Goal: Answer question/provide support: Share knowledge or assist other users

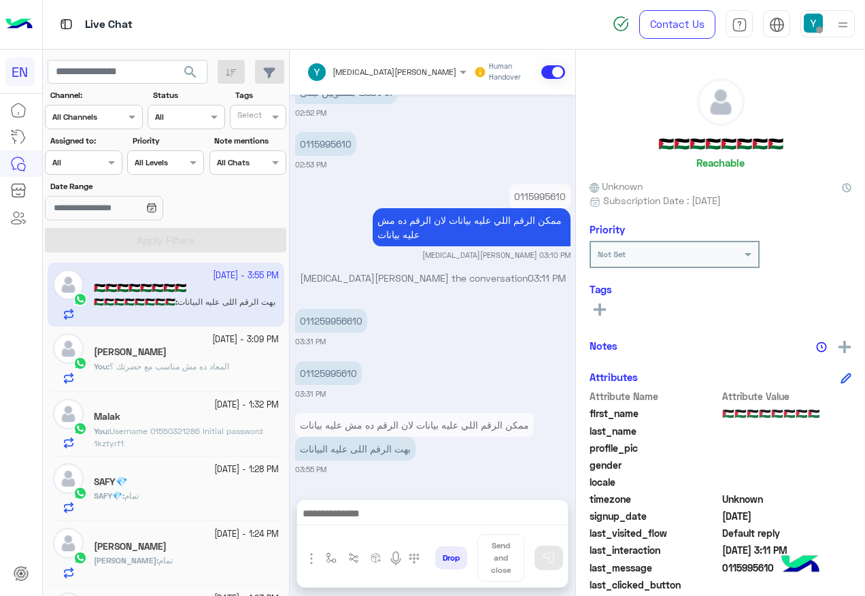
scroll to position [136, 0]
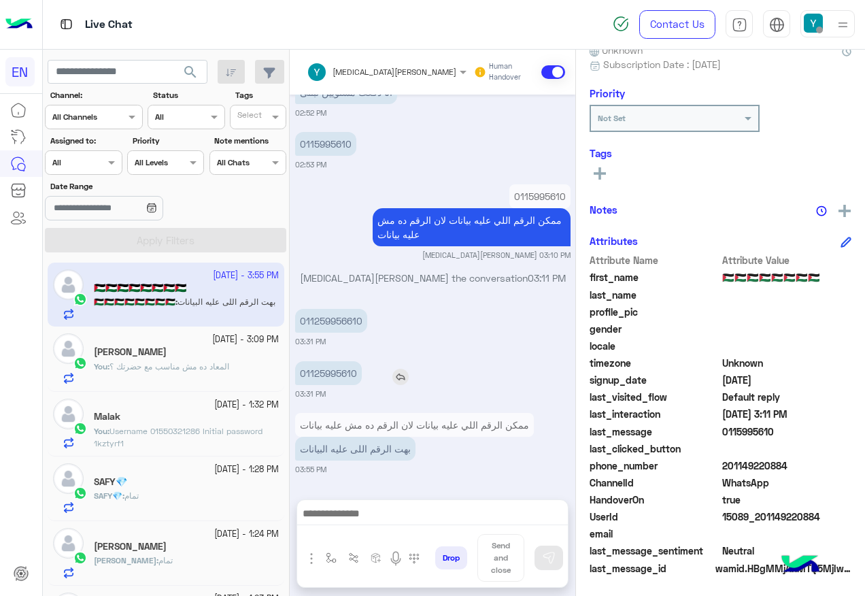
click at [304, 373] on p "01125995610" at bounding box center [328, 373] width 67 height 24
copy p "01125995610"
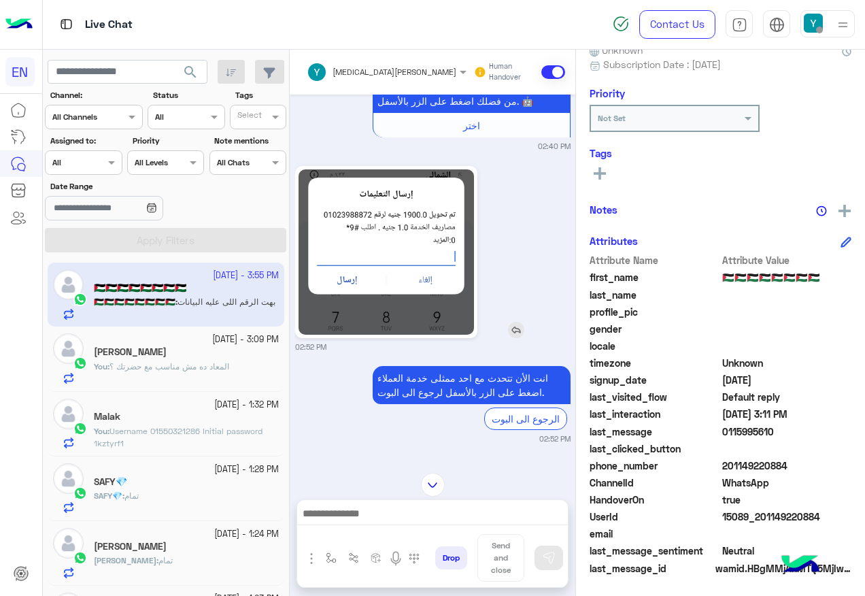
scroll to position [141, 0]
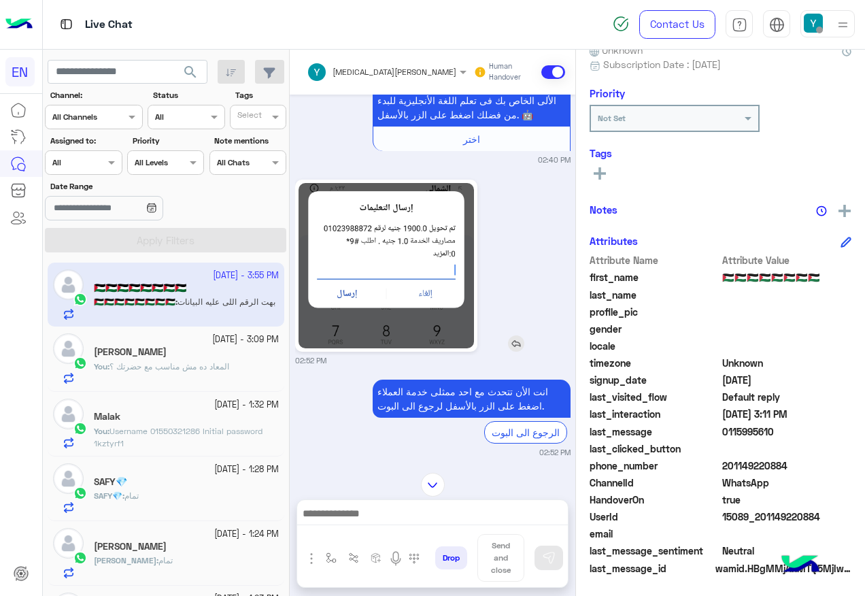
click at [428, 242] on img at bounding box center [386, 265] width 175 height 165
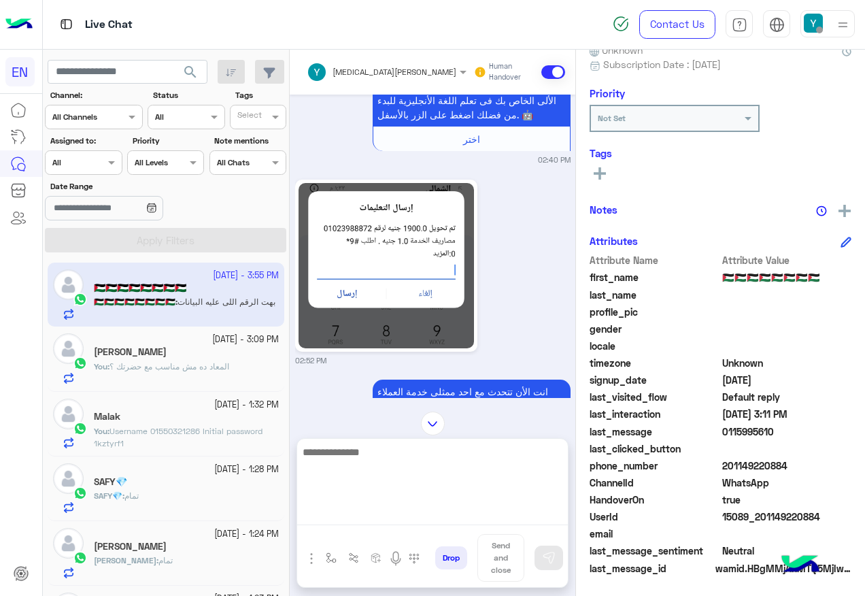
click at [428, 520] on textarea at bounding box center [432, 484] width 271 height 82
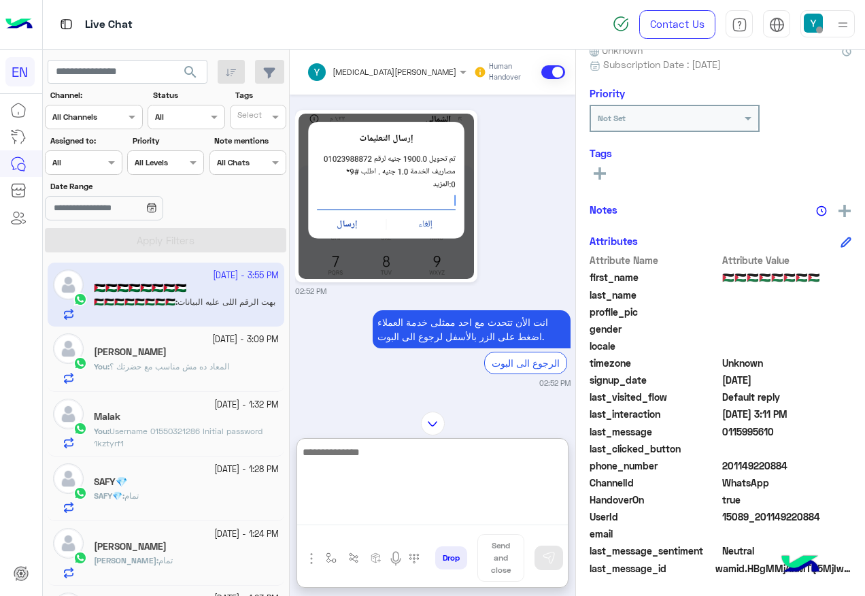
scroll to position [277, 0]
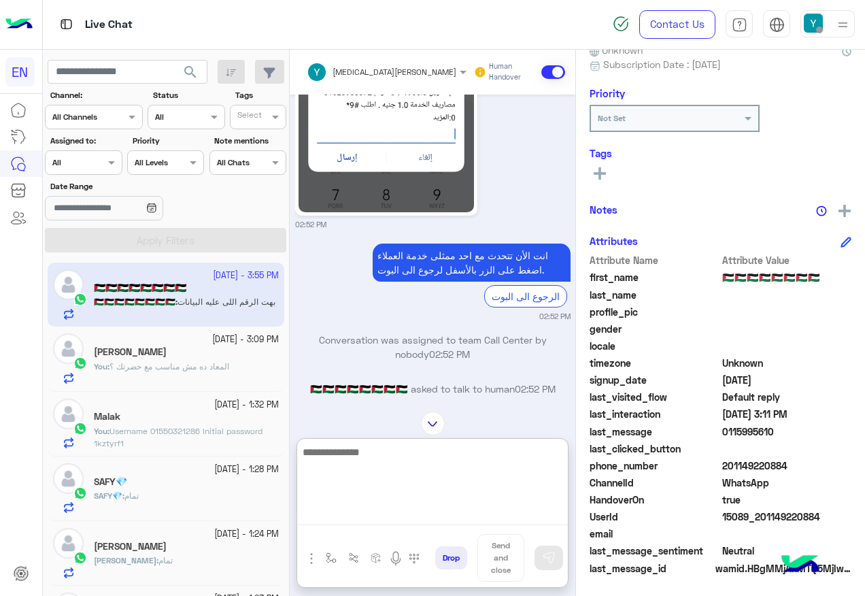
click at [410, 466] on textarea at bounding box center [432, 484] width 271 height 82
type textarea "**********"
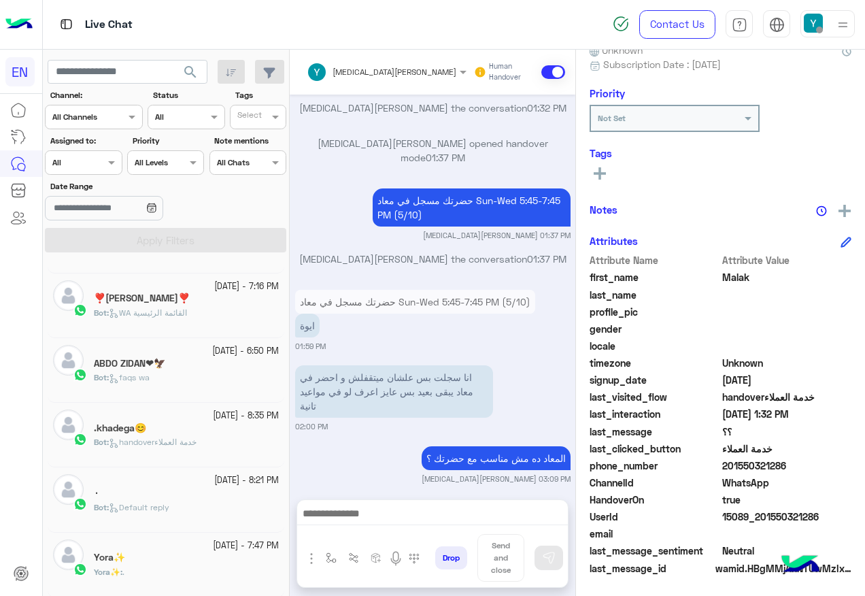
scroll to position [7, 0]
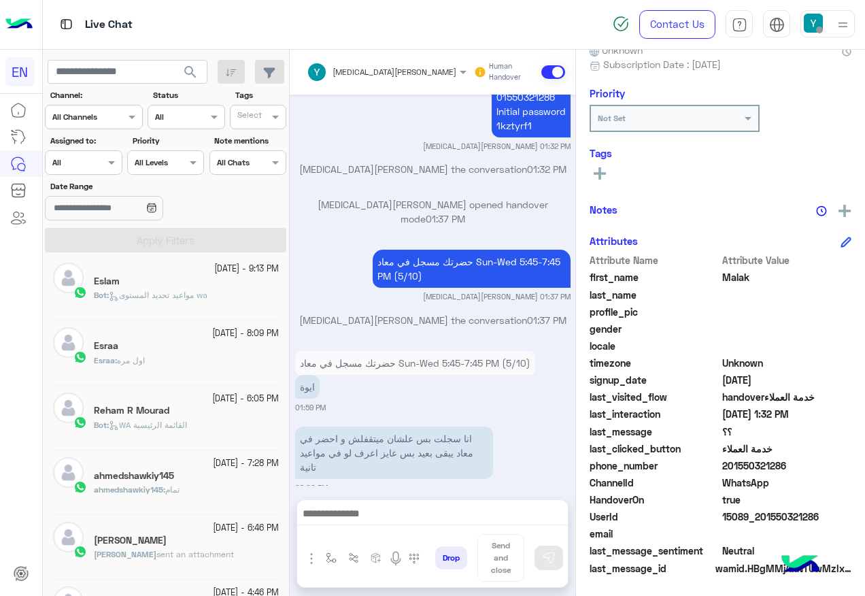
click at [95, 161] on div at bounding box center [83, 160] width 75 height 13
click at [108, 217] on b "Unassigned" at bounding box center [91, 215] width 52 height 12
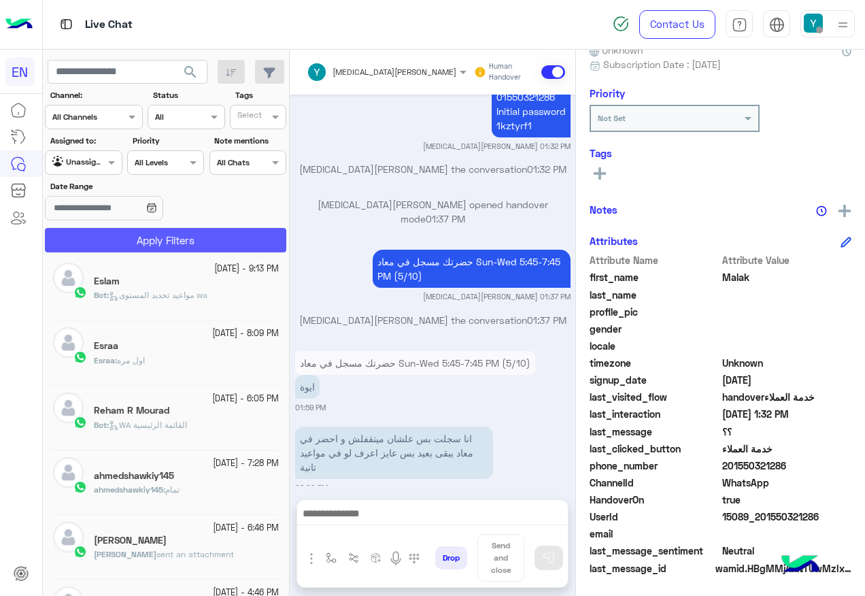
click at [124, 237] on button "Apply Filters" at bounding box center [165, 240] width 241 height 24
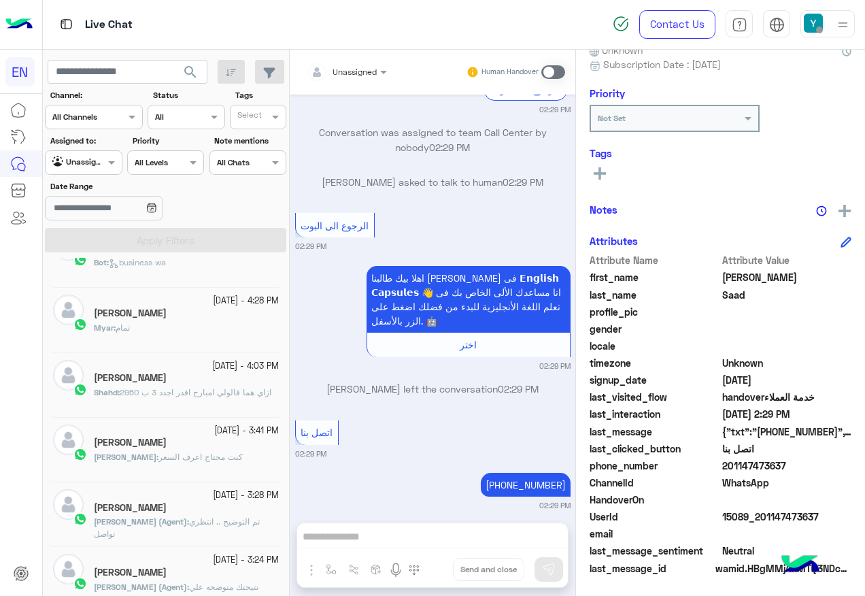
scroll to position [891, 0]
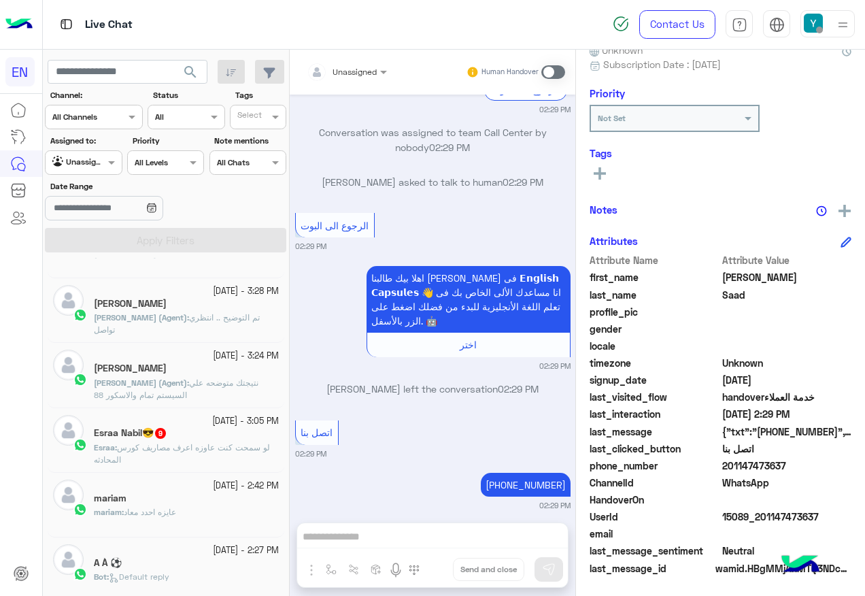
click at [145, 443] on span "لو سمحت كنت عاوزه اعرف مصاريف كورس المحادثه" at bounding box center [182, 453] width 176 height 22
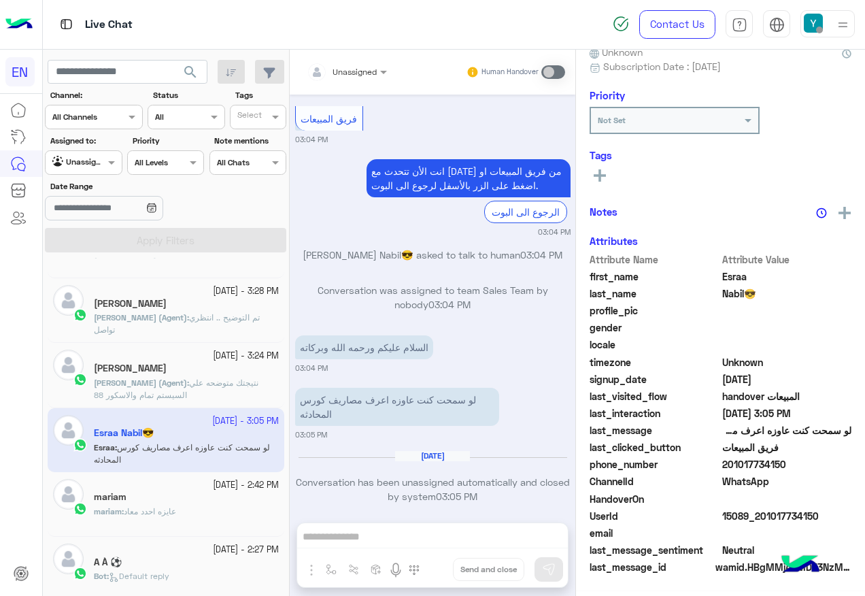
scroll to position [136, 0]
click at [355, 79] on div "Unassigned" at bounding box center [342, 71] width 70 height 27
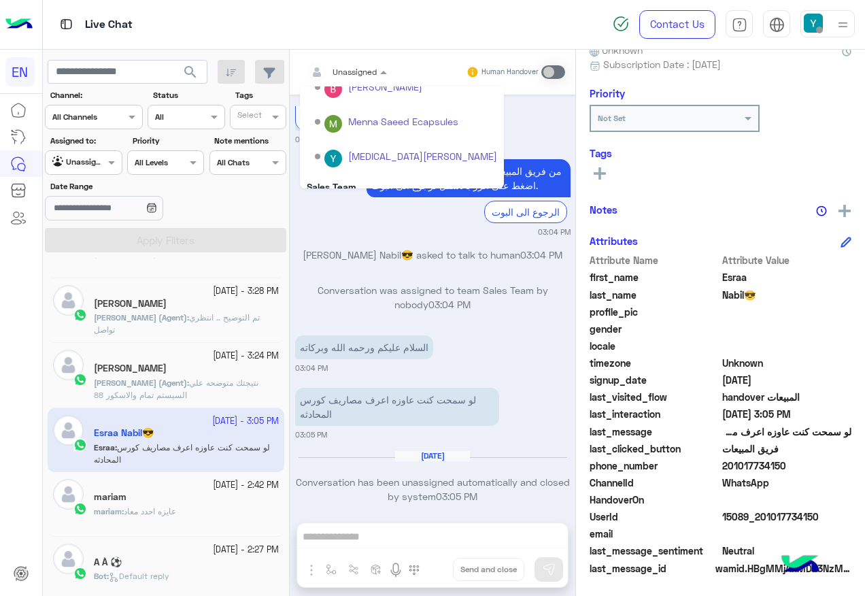
scroll to position [226, 0]
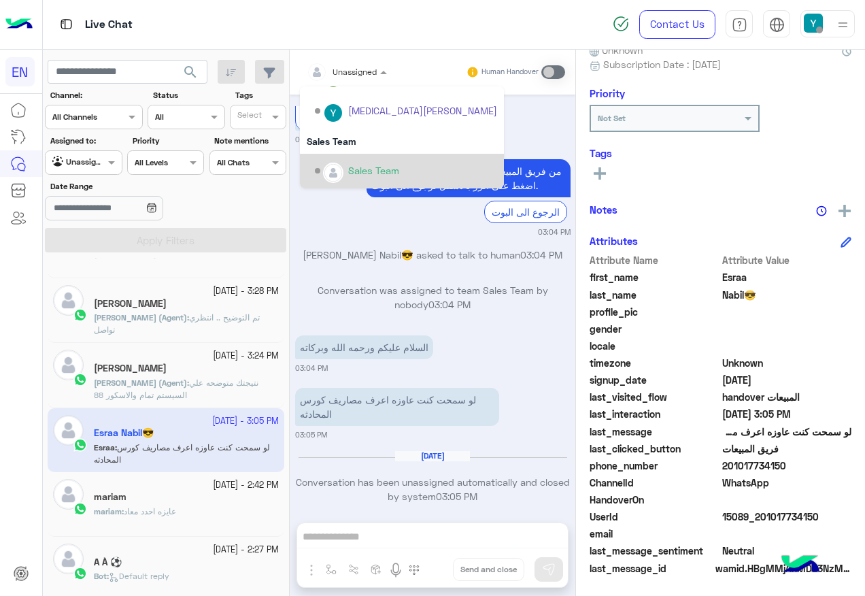
click at [352, 158] on div "Sales Team" at bounding box center [402, 171] width 204 height 35
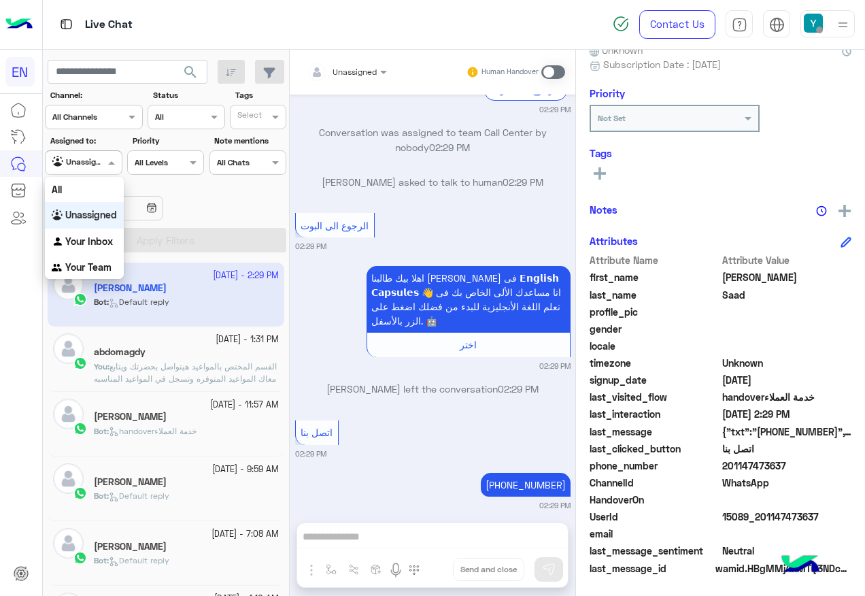
click at [82, 169] on div "Unassigned" at bounding box center [78, 163] width 52 height 14
click at [110, 239] on b "Your Inbox" at bounding box center [89, 241] width 48 height 12
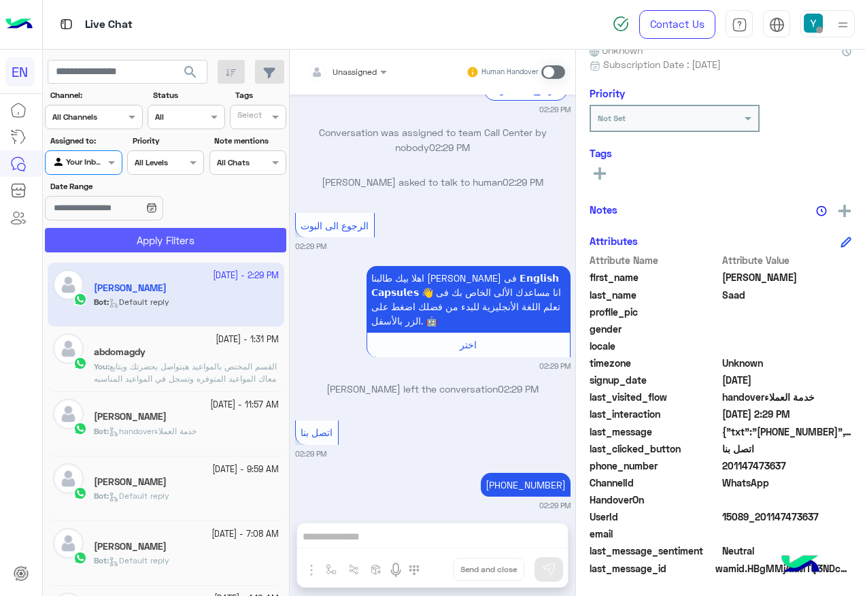
click at [110, 239] on button "Apply Filters" at bounding box center [165, 240] width 241 height 24
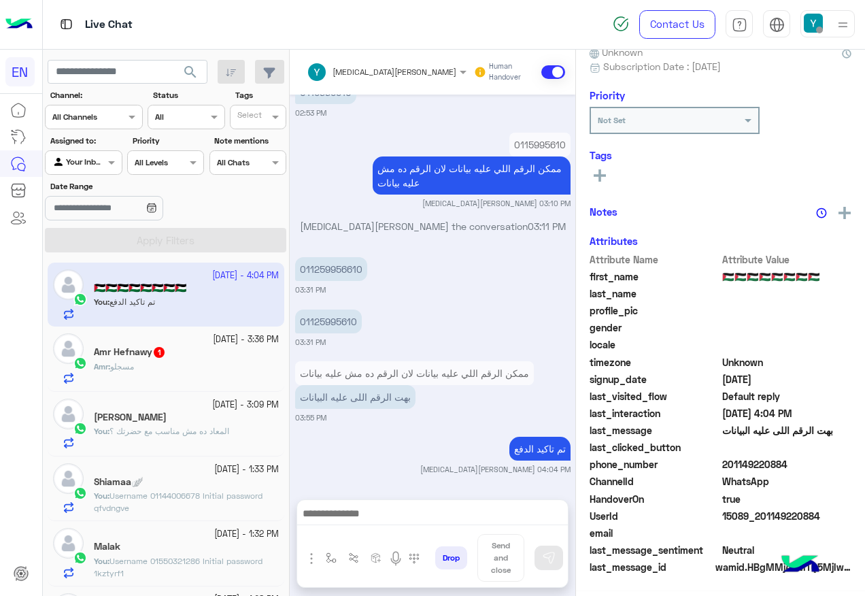
click at [203, 361] on div "Amr : مسجلو" at bounding box center [186, 372] width 185 height 24
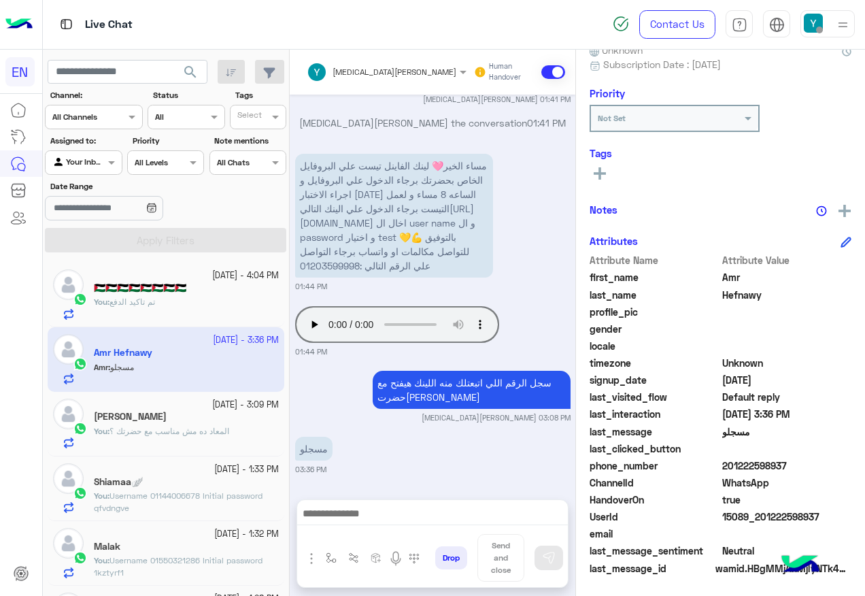
drag, startPoint x: 722, startPoint y: 467, endPoint x: 793, endPoint y: 473, distance: 71.0
click at [793, 473] on div "phone_number [PHONE_NUMBER]" at bounding box center [721, 466] width 262 height 17
copy span "201222598937"
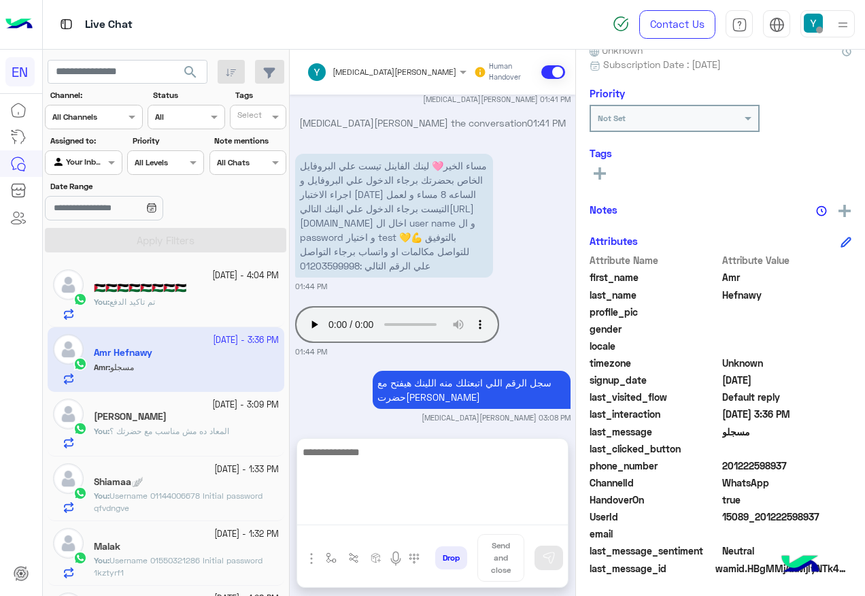
click at [366, 514] on textarea at bounding box center [432, 484] width 271 height 82
paste textarea "**********"
type textarea "**********"
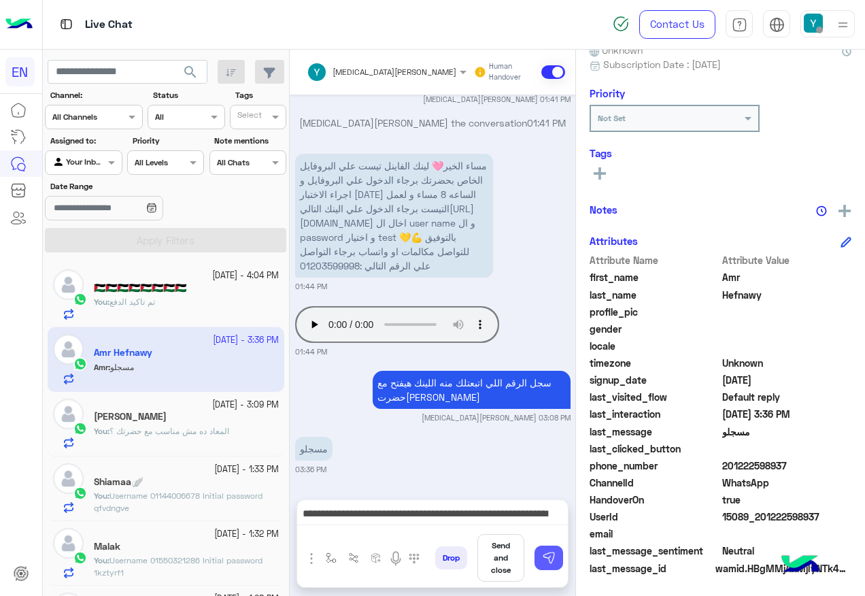
click at [545, 556] on img at bounding box center [549, 558] width 14 height 14
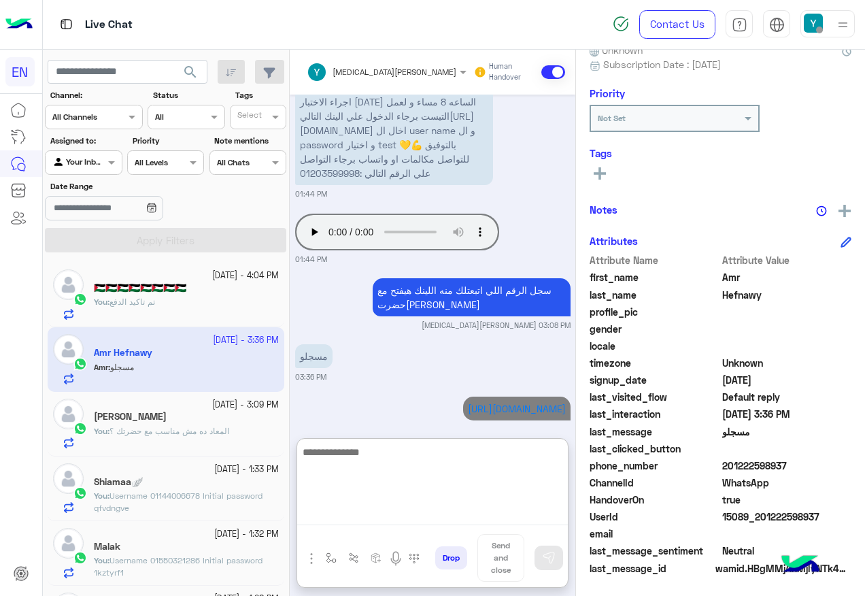
click at [481, 516] on textarea at bounding box center [432, 484] width 271 height 82
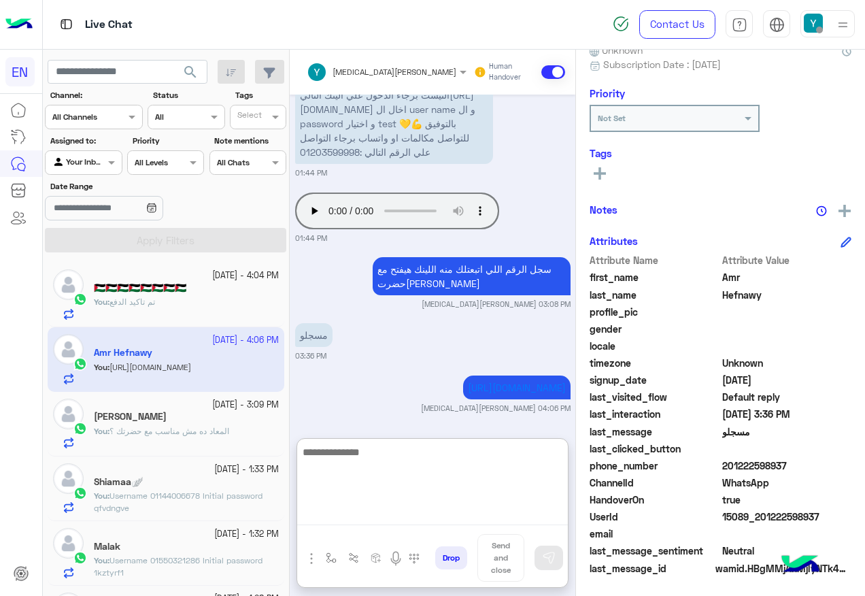
scroll to position [877, 0]
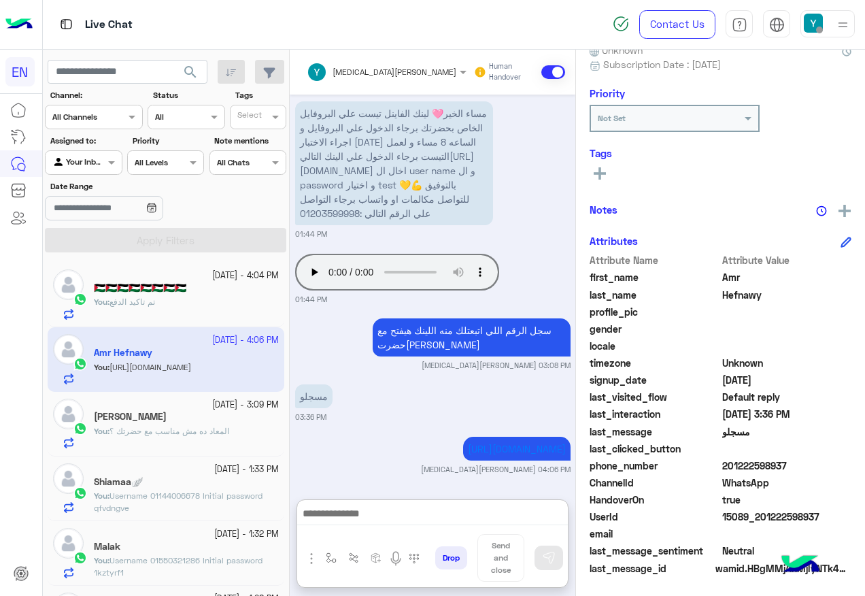
click at [63, 165] on input "text" at bounding box center [67, 161] width 31 height 12
click at [90, 265] on b "Your Team" at bounding box center [88, 267] width 46 height 12
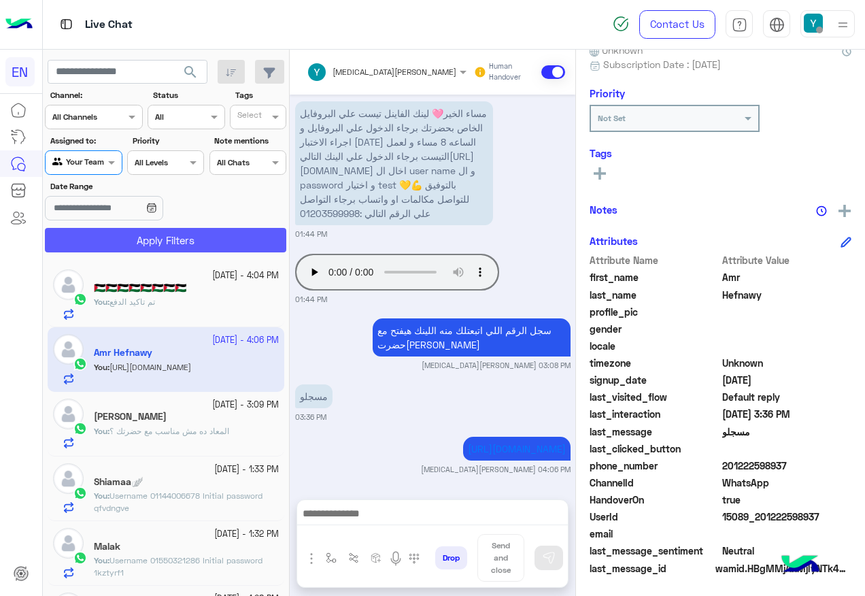
click at [107, 229] on button "Apply Filters" at bounding box center [165, 240] width 241 height 24
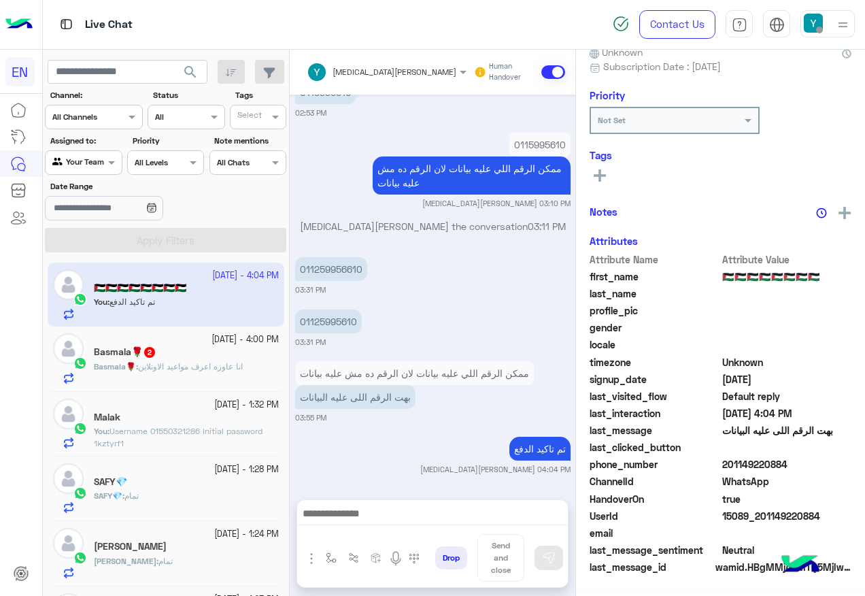
scroll to position [136, 0]
click at [161, 365] on span "انا عاوزه اعرف مواعيد الاونلاين" at bounding box center [190, 366] width 105 height 10
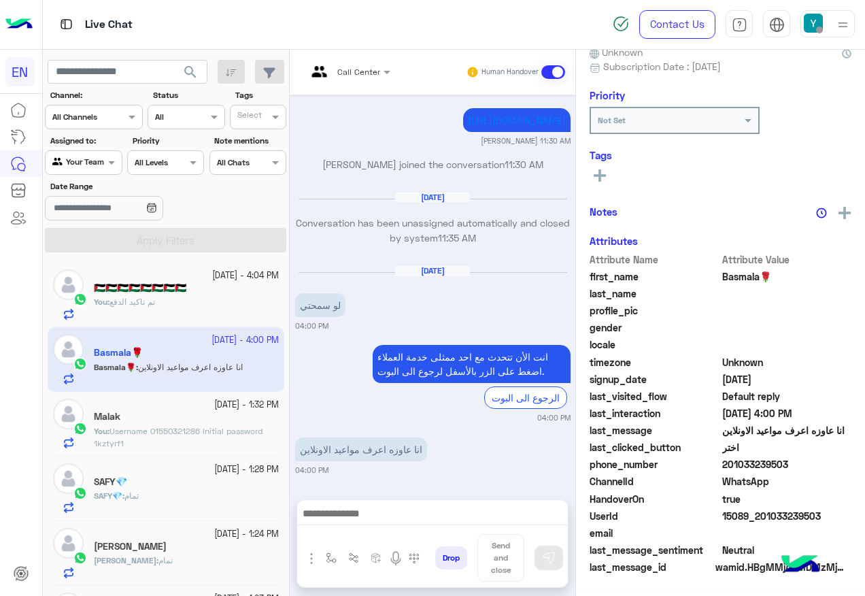
scroll to position [136, 0]
drag, startPoint x: 789, startPoint y: 465, endPoint x: 809, endPoint y: 466, distance: 20.4
click at [809, 466] on span "201033239503" at bounding box center [787, 465] width 130 height 14
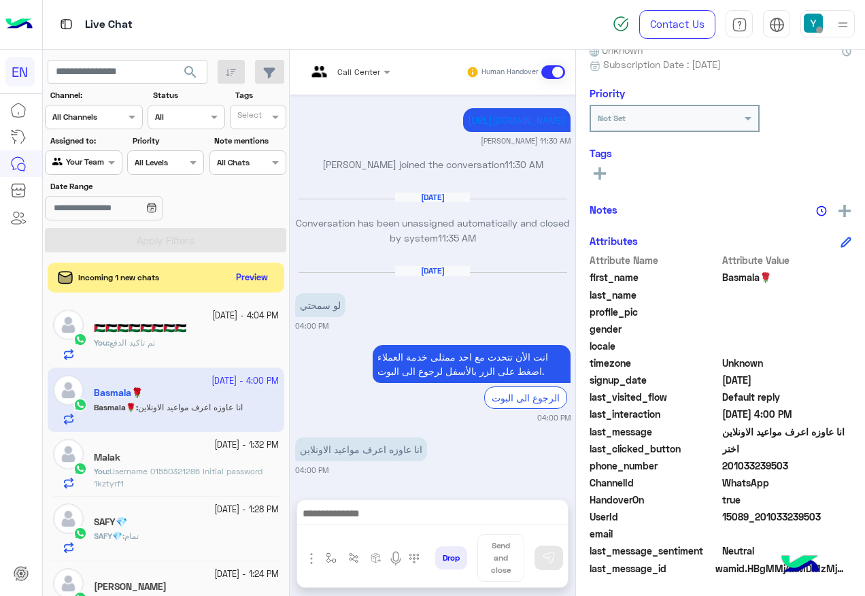
click at [186, 346] on div "You : تم تاكيد الدفع" at bounding box center [186, 349] width 185 height 24
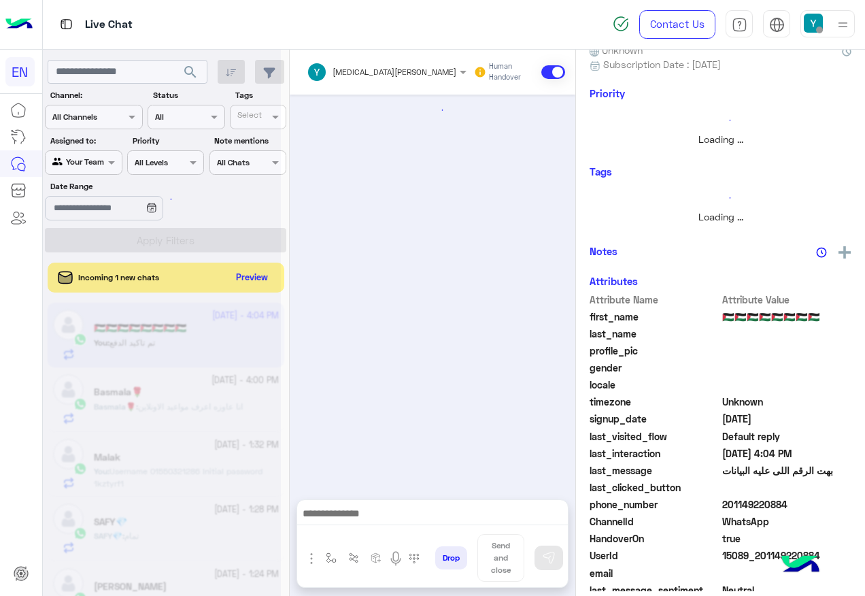
click at [229, 288] on div at bounding box center [162, 303] width 238 height 596
click at [234, 284] on div at bounding box center [162, 303] width 238 height 596
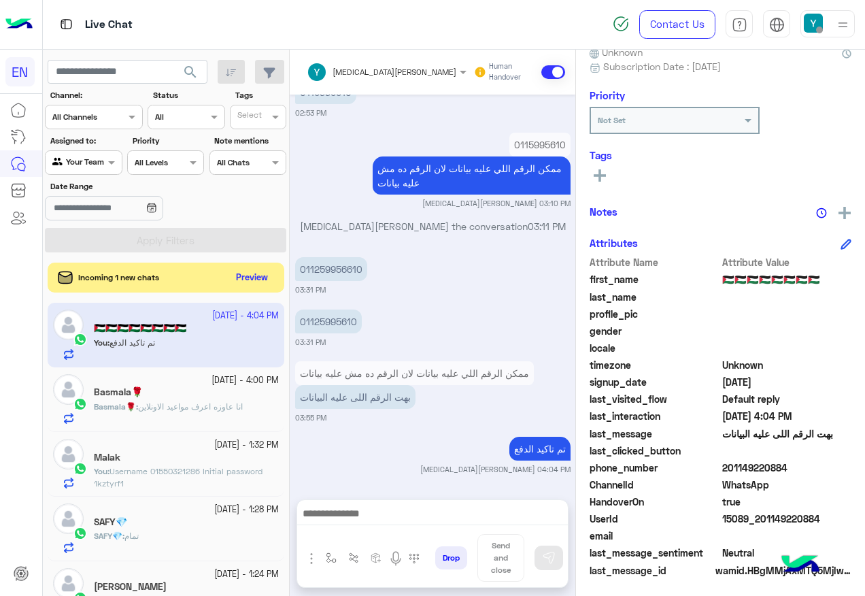
scroll to position [136, 0]
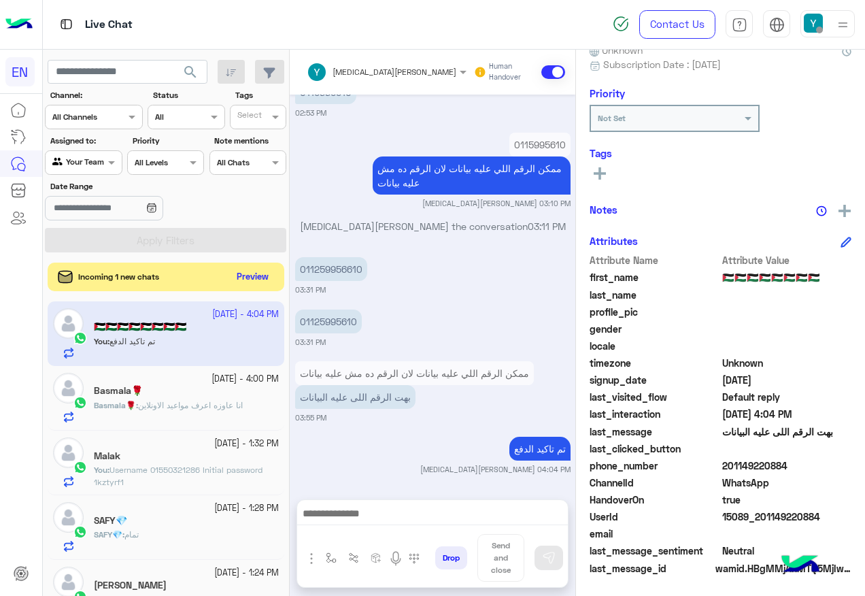
click at [245, 275] on button "Preview" at bounding box center [253, 277] width 42 height 18
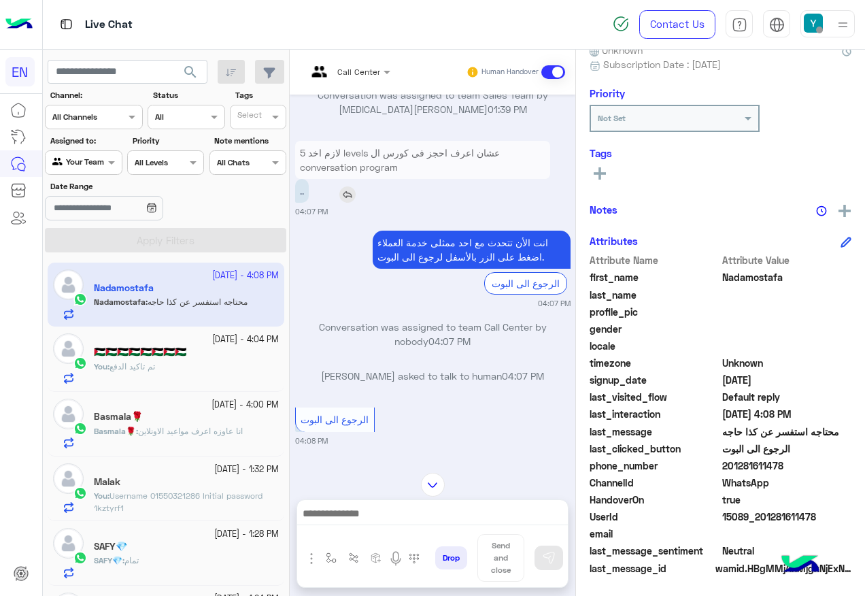
scroll to position [813, 0]
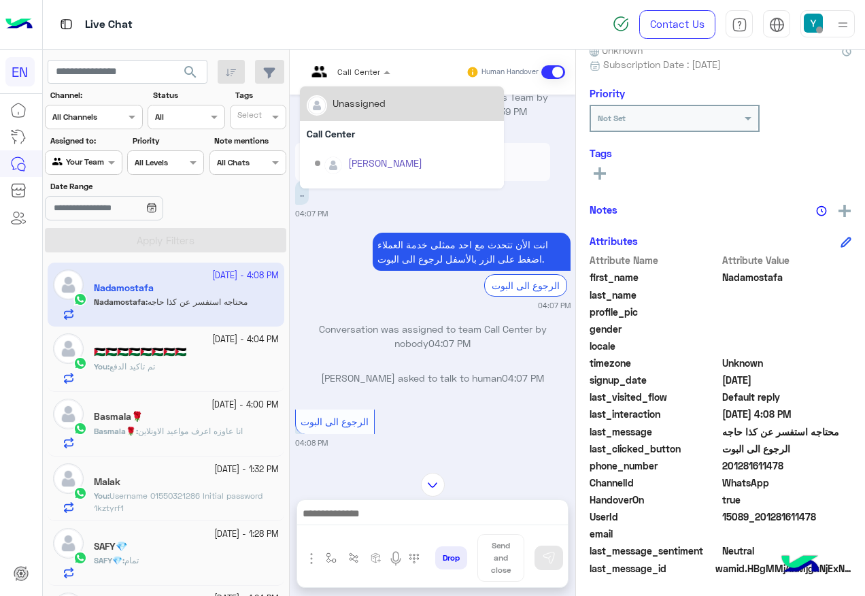
click at [348, 64] on input "text" at bounding box center [332, 70] width 50 height 12
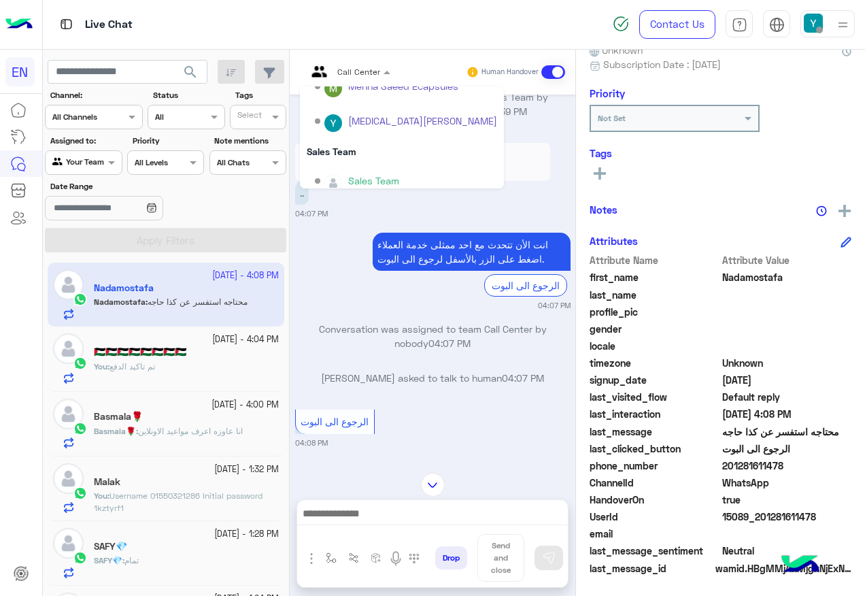
scroll to position [226, 0]
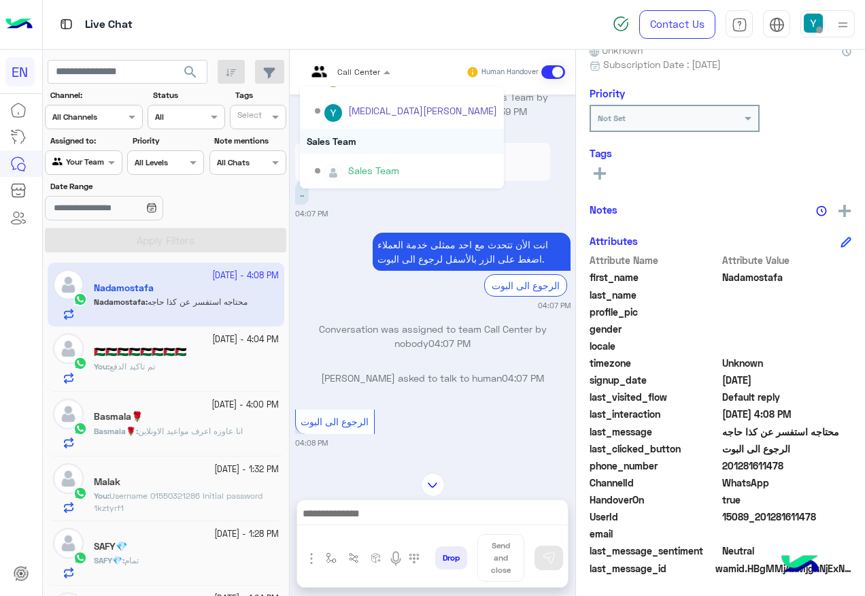
click at [367, 144] on div "Sales Team" at bounding box center [402, 141] width 204 height 25
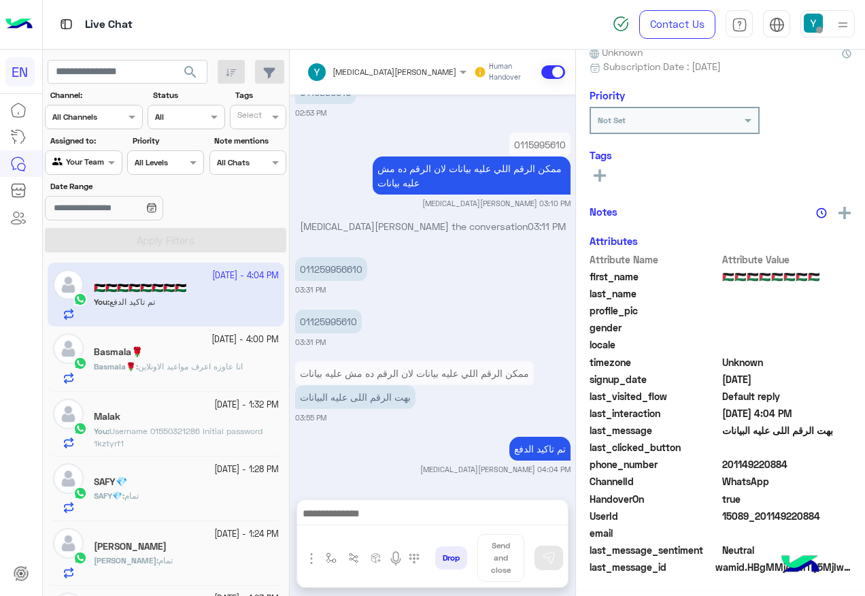
scroll to position [136, 0]
